Goal: Transaction & Acquisition: Purchase product/service

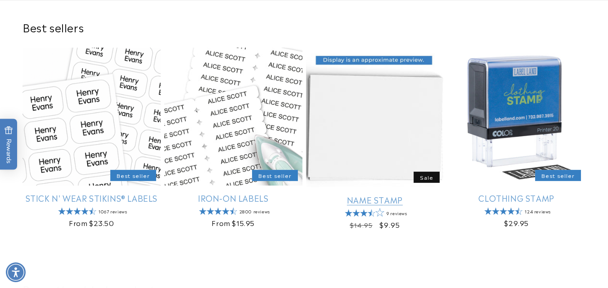
scroll to position [249, 0]
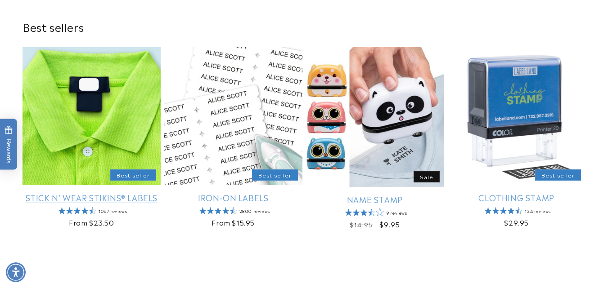
click at [132, 193] on link "Stick N' Wear Stikins® Labels" at bounding box center [92, 198] width 138 height 10
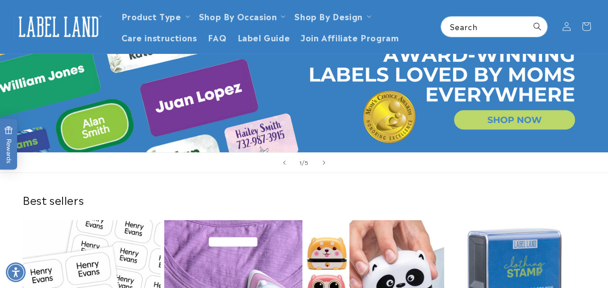
scroll to position [76, 0]
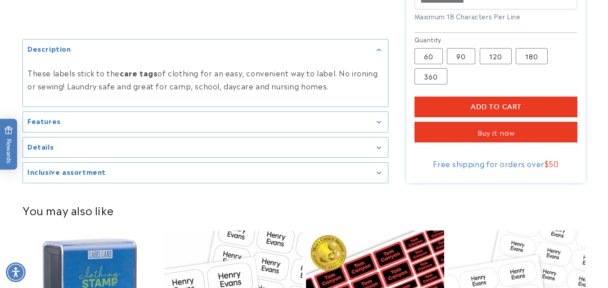
scroll to position [585, 0]
